Goal: Find contact information: Find contact information

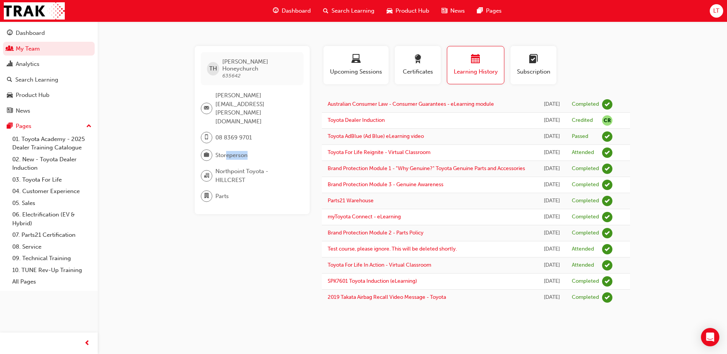
drag, startPoint x: 225, startPoint y: 131, endPoint x: 249, endPoint y: 131, distance: 23.4
click at [249, 150] on div "Storeperson" at bounding box center [249, 156] width 97 height 12
drag, startPoint x: 249, startPoint y: 131, endPoint x: 259, endPoint y: 133, distance: 10.3
click at [259, 150] on div "Storeperson" at bounding box center [249, 156] width 97 height 12
drag, startPoint x: 259, startPoint y: 133, endPoint x: 213, endPoint y: 148, distance: 47.9
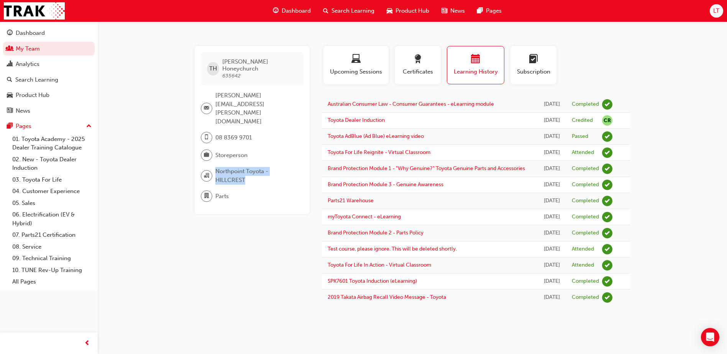
click at [213, 167] on div "Northpoint Toyota - HILLCREST" at bounding box center [249, 175] width 97 height 17
drag, startPoint x: 213, startPoint y: 148, endPoint x: 211, endPoint y: 170, distance: 22.4
click at [211, 191] on div "Parts" at bounding box center [249, 197] width 97 height 12
drag, startPoint x: 211, startPoint y: 170, endPoint x: 214, endPoint y: 205, distance: 34.7
click at [214, 205] on div "TH [PERSON_NAME] 635642 [PERSON_NAME][EMAIL_ADDRESS][PERSON_NAME][DOMAIN_NAME] …" at bounding box center [258, 176] width 127 height 260
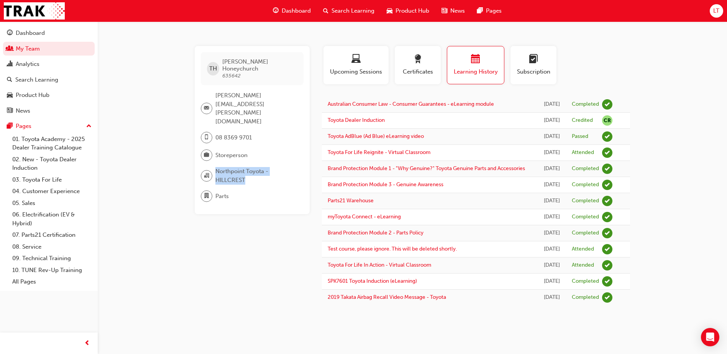
drag, startPoint x: 253, startPoint y: 156, endPoint x: 184, endPoint y: 153, distance: 69.1
click at [184, 153] on div "TH [PERSON_NAME] 635642 [PERSON_NAME][EMAIL_ADDRESS][PERSON_NAME][DOMAIN_NAME] …" at bounding box center [413, 176] width 460 height 260
drag, startPoint x: 184, startPoint y: 153, endPoint x: 173, endPoint y: 174, distance: 23.9
click at [173, 174] on div "TH [PERSON_NAME] 635642 [PERSON_NAME][EMAIL_ADDRESS][PERSON_NAME][DOMAIN_NAME] …" at bounding box center [363, 177] width 727 height 354
drag, startPoint x: 247, startPoint y: 156, endPoint x: 216, endPoint y: 150, distance: 31.7
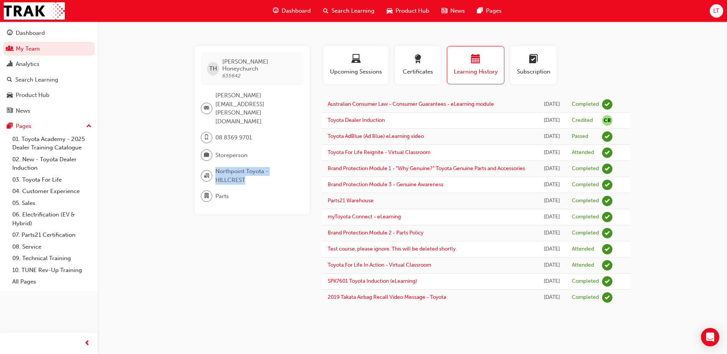
click at [216, 167] on span "Northpoint Toyota - HILLCREST" at bounding box center [256, 175] width 82 height 17
drag, startPoint x: 216, startPoint y: 150, endPoint x: 247, endPoint y: 176, distance: 41.3
click at [247, 191] on div "Parts" at bounding box center [249, 197] width 97 height 12
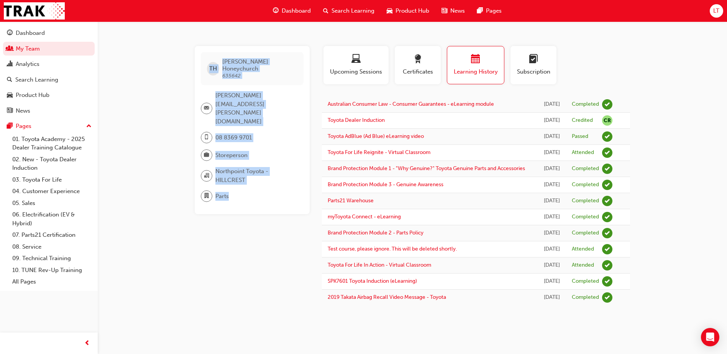
drag, startPoint x: 234, startPoint y: 171, endPoint x: 138, endPoint y: 31, distance: 169.9
click at [138, 31] on div "TH [PERSON_NAME] 635642 [PERSON_NAME][EMAIL_ADDRESS][PERSON_NAME][DOMAIN_NAME] …" at bounding box center [363, 177] width 727 height 354
click at [189, 237] on div "TH [PERSON_NAME] 635642 [PERSON_NAME][EMAIL_ADDRESS][PERSON_NAME][DOMAIN_NAME] …" at bounding box center [413, 176] width 460 height 260
click at [219, 68] on div "TH" at bounding box center [213, 68] width 12 height 13
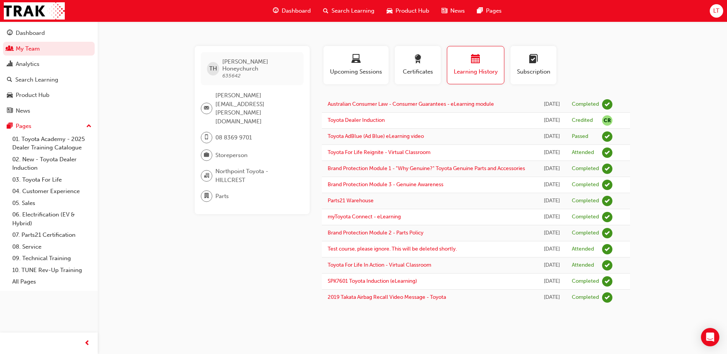
click at [230, 60] on span "[PERSON_NAME]" at bounding box center [259, 65] width 75 height 14
drag, startPoint x: 242, startPoint y: 69, endPoint x: 215, endPoint y: 50, distance: 33.1
click at [215, 50] on div "TH [PERSON_NAME] 635642 [PERSON_NAME][EMAIL_ADDRESS][PERSON_NAME][DOMAIN_NAME] …" at bounding box center [252, 130] width 115 height 168
drag, startPoint x: 215, startPoint y: 50, endPoint x: 183, endPoint y: 84, distance: 46.6
click at [183, 84] on div "TH [PERSON_NAME] 635642 [PERSON_NAME][EMAIL_ADDRESS][PERSON_NAME][DOMAIN_NAME] …" at bounding box center [413, 176] width 460 height 260
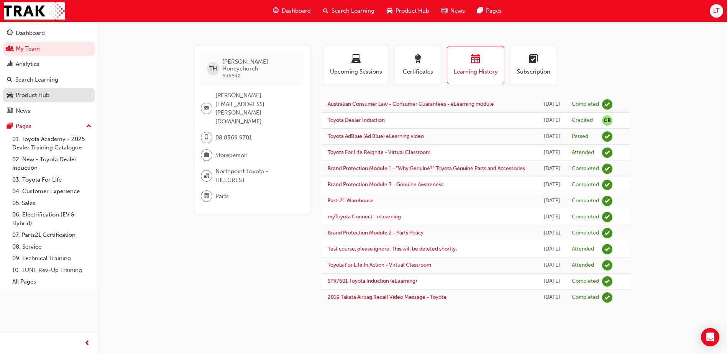
click at [40, 91] on div "Product Hub" at bounding box center [33, 95] width 34 height 9
